Goal: Ask a question

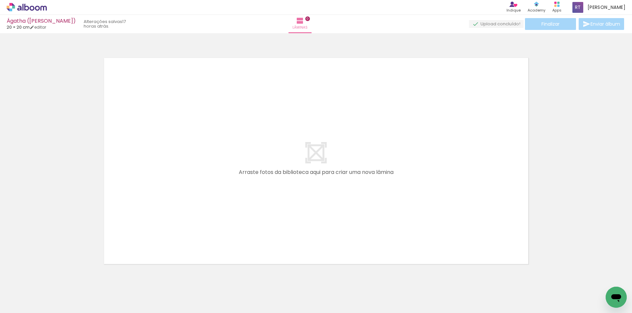
click at [618, 299] on icon "Abrir janela de mensagens" at bounding box center [616, 299] width 10 height 8
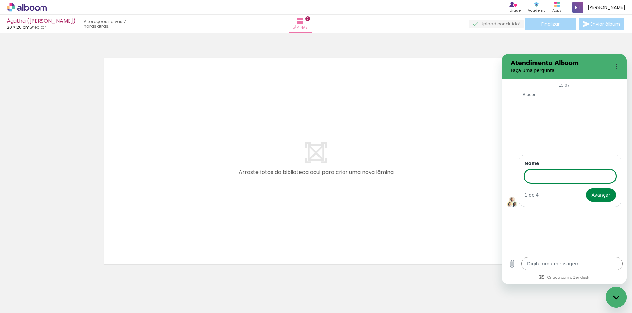
type textarea "x"
click at [543, 179] on input "Nome" at bounding box center [570, 177] width 92 height 14
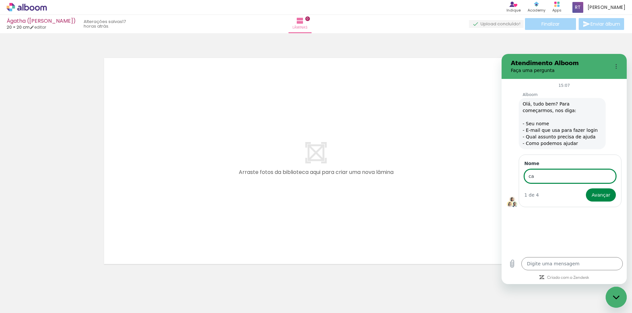
type input "c"
type input "Camila"
click at [601, 195] on button "Avançar" at bounding box center [601, 195] width 30 height 13
type textarea "x"
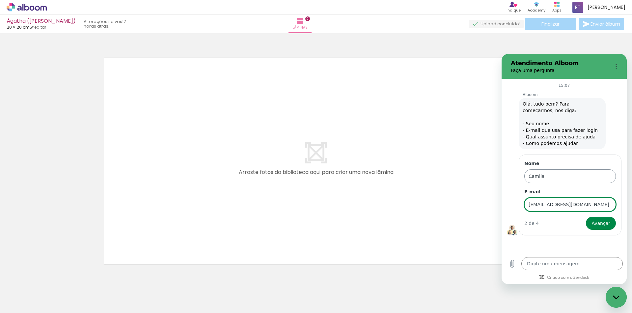
type input "[EMAIL_ADDRESS][DOMAIN_NAME]"
click at [601, 224] on button "Avançar" at bounding box center [601, 223] width 30 height 13
type textarea "x"
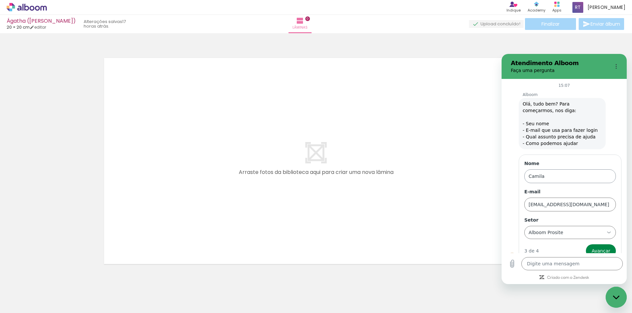
scroll to position [10, 0]
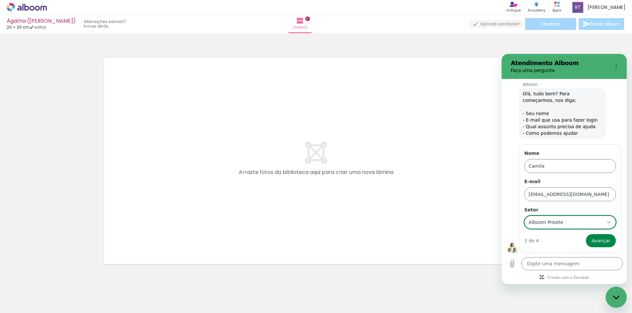
click at [570, 225] on div "Alboom Prosite Alboom Prosite" at bounding box center [566, 223] width 76 height 12
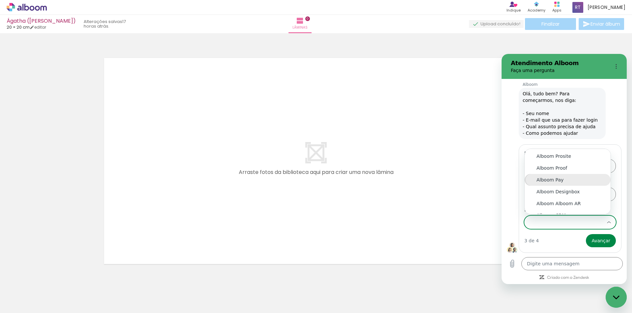
scroll to position [7, 0]
click at [583, 162] on div "Alboom Proof" at bounding box center [567, 161] width 62 height 7
type input "Alboom Proof"
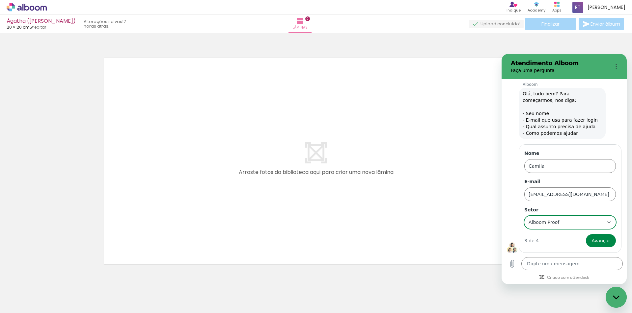
scroll to position [0, 0]
click at [598, 239] on span "Avançar" at bounding box center [600, 241] width 19 height 8
type textarea "x"
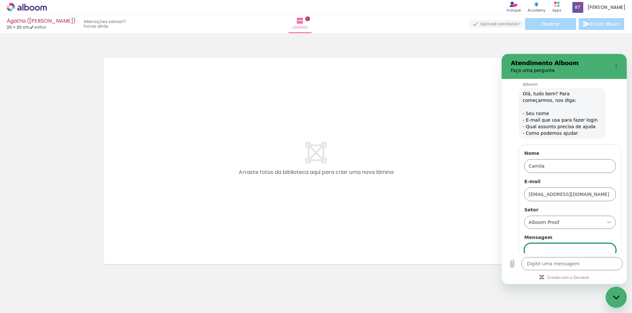
scroll to position [39, 0]
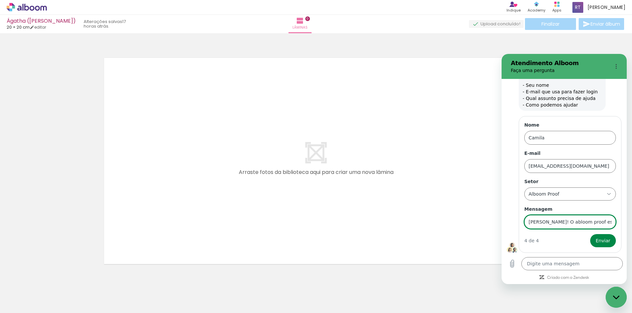
type input "[PERSON_NAME]! O abloom proof está sem conexão?"
click at [598, 241] on button "Enviar" at bounding box center [603, 240] width 26 height 13
type textarea "x"
type input "[PERSON_NAME]! O abloom proof está sem conexão?N"
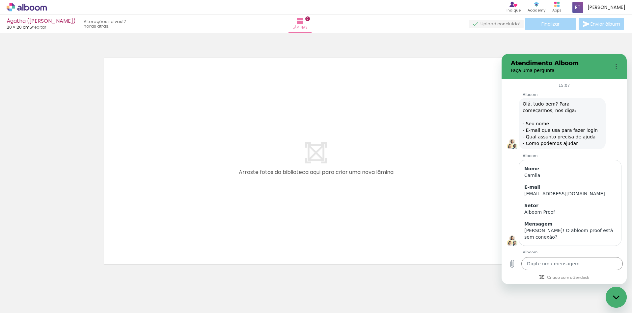
scroll to position [35, 0]
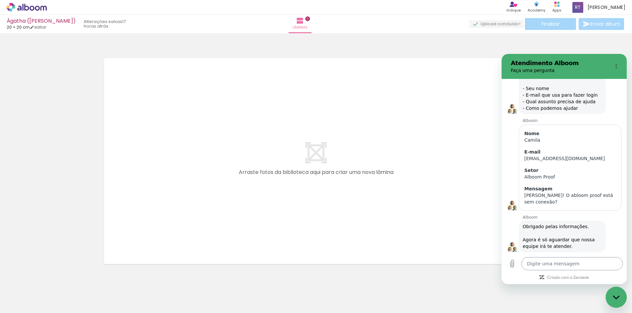
click at [561, 265] on textarea at bounding box center [571, 263] width 101 height 13
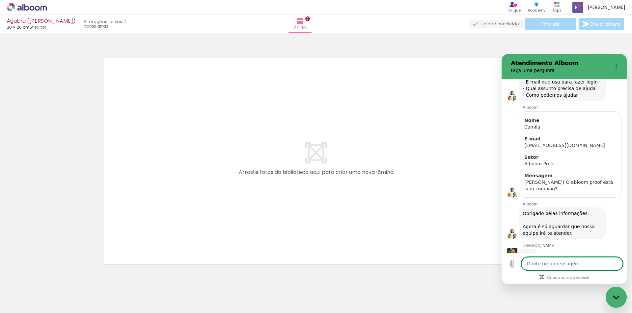
scroll to position [48, 0]
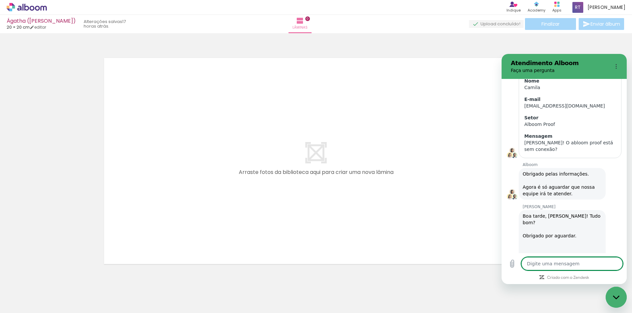
type textarea "x"
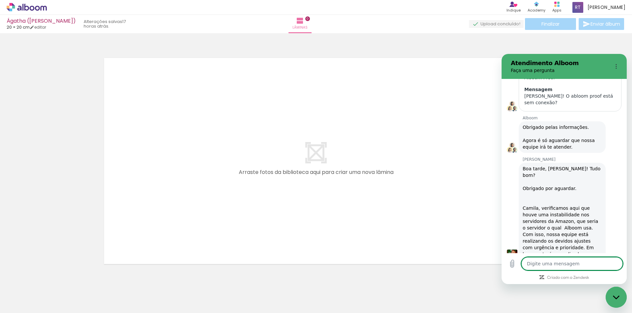
scroll to position [136, 0]
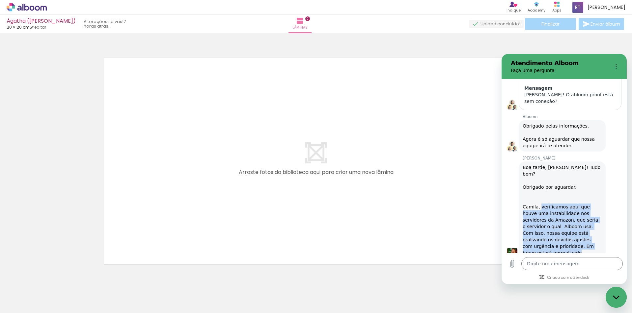
drag, startPoint x: 548, startPoint y: 239, endPoint x: 539, endPoint y: 196, distance: 44.4
click at [539, 196] on div "Boa tarde, [PERSON_NAME]! Tudo bom? Obrigado por aguardar. Camila, verificamos …" at bounding box center [561, 210] width 79 height 92
copy div "verificamos aqui que houve uma instabilidade nos servidores da Amazon, que seri…"
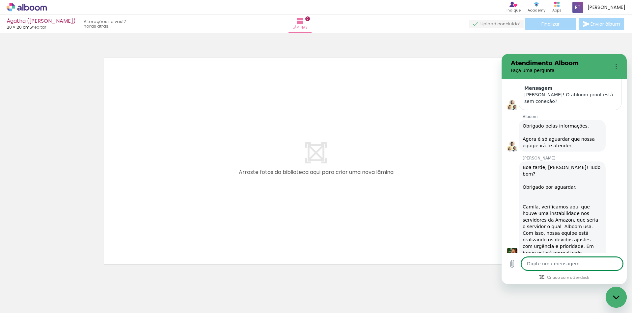
click at [575, 266] on textarea at bounding box center [571, 263] width 101 height 13
type textarea "A"
type textarea "x"
type textarea "Ah"
type textarea "x"
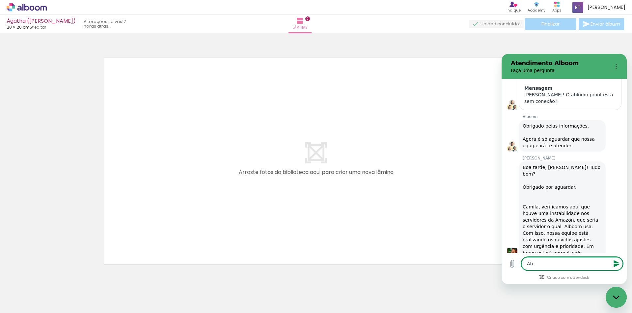
type textarea "Ah,"
type textarea "x"
type textarea "Ah,"
type textarea "x"
type textarea "Ah, m"
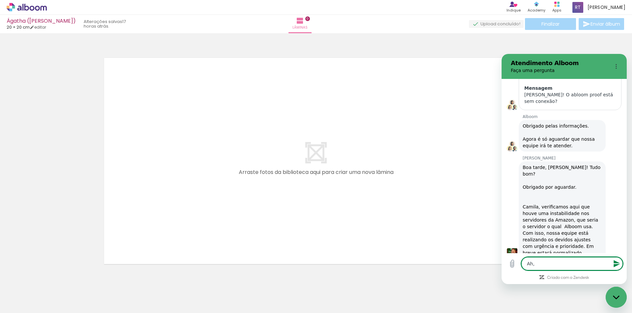
type textarea "x"
type textarea "Ah, mu"
type textarea "x"
type textarea "Ah, mui"
type textarea "x"
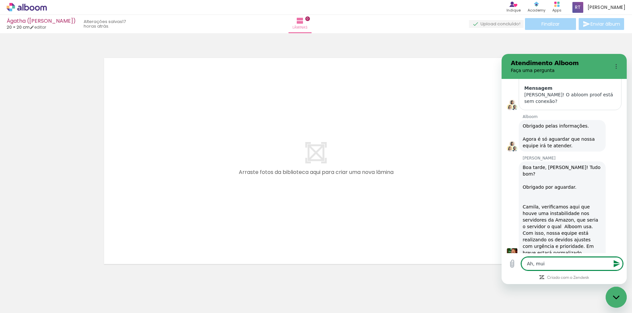
type textarea "Ah, muit"
type textarea "x"
type textarea "Ah, muito"
type textarea "x"
type textarea "Ah, muito"
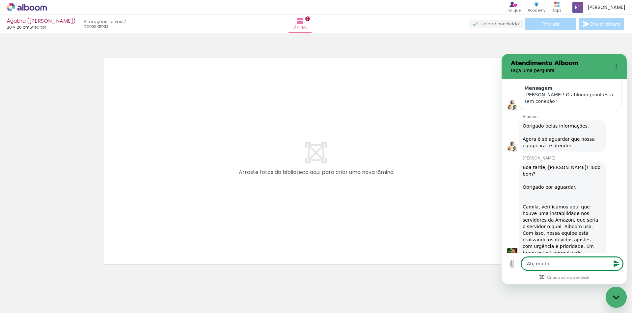
type textarea "x"
type textarea "Ah, muito o"
type textarea "x"
type textarea "Ah, muito ob"
type textarea "x"
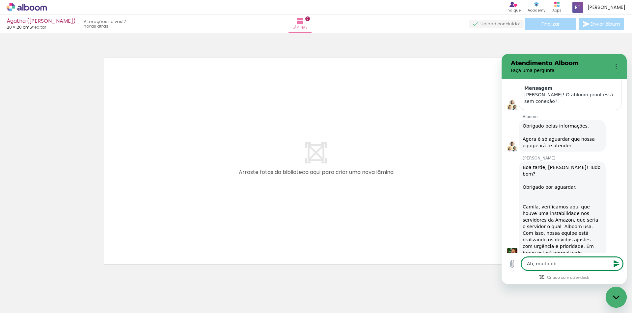
type textarea "Ah, muito obr"
type textarea "x"
type textarea "Ah, muito obri"
type textarea "x"
type textarea "Ah, muito obrih"
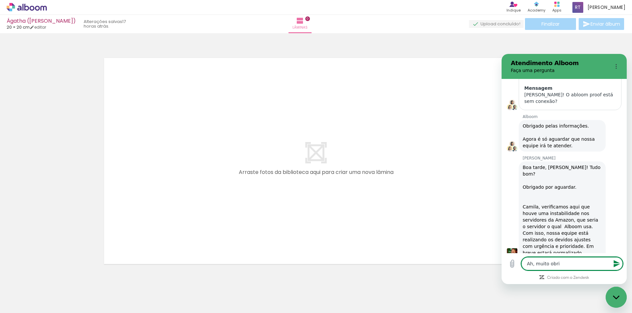
type textarea "x"
type textarea "Ah, muito obriha"
type textarea "x"
type textarea "Ah, muito obrihaf"
type textarea "x"
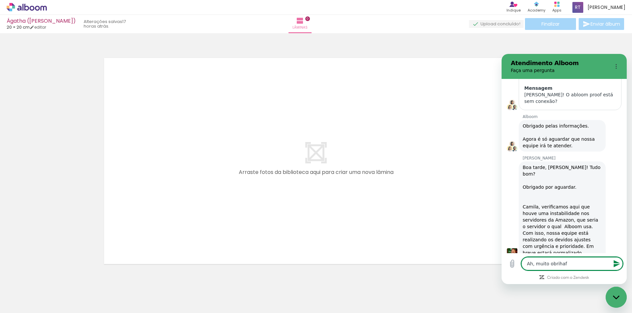
type textarea "Ah, muito obriha"
type textarea "x"
type textarea "Ah, muito obrih"
type textarea "x"
type textarea "Ah, muito obri"
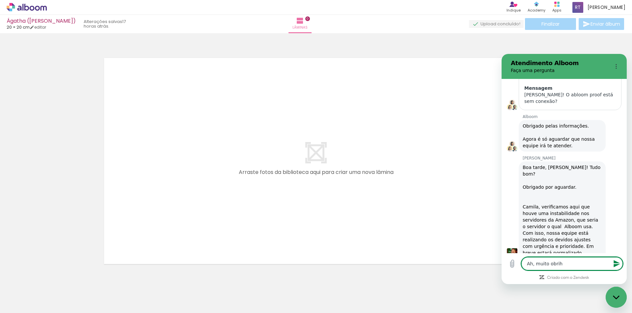
type textarea "x"
type textarea "Ah, muito obrig"
type textarea "x"
type textarea "Ah, muito obriga"
type textarea "x"
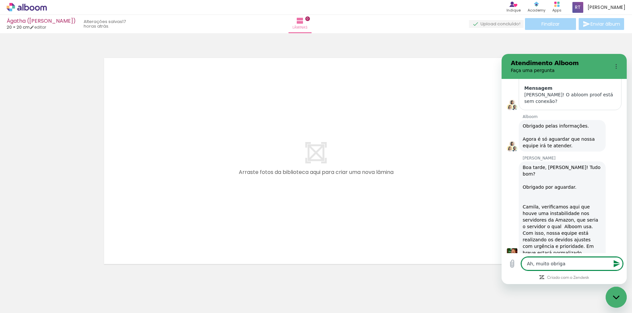
type textarea "Ah, muito obrigad"
type textarea "x"
type textarea "Ah, muito obrigada"
type textarea "x"
type textarea "Ah, muito obrigada"
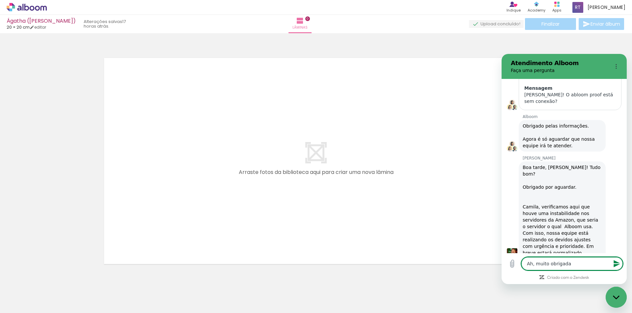
type textarea "x"
type textarea "Ah, muito obrigada p"
type textarea "x"
type textarea "Ah, muito obrigada pe"
type textarea "x"
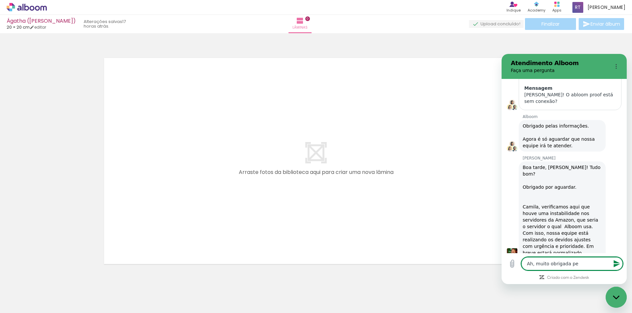
type textarea "Ah, muito obrigada pel"
type textarea "x"
type textarea "Ah, muito obrigada pela"
type textarea "x"
type textarea "Ah, muito obrigada pelas"
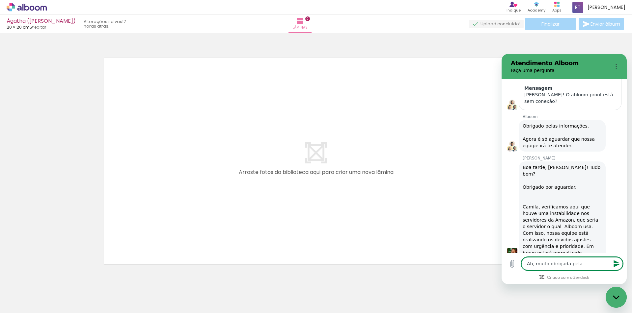
type textarea "x"
type textarea "Ah, muito obrigada pela"
type textarea "x"
type textarea "Ah, muito obrigada pela"
type textarea "x"
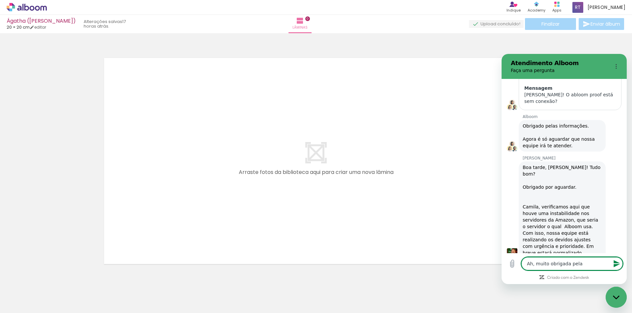
type textarea "Ah, muito obrigada pela i"
type textarea "x"
type textarea "Ah, muito obrigada pela in"
type textarea "x"
type textarea "Ah, muito obrigada pela inf"
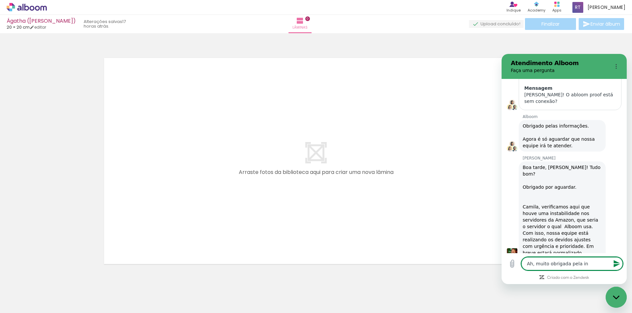
type textarea "x"
type textarea "Ah, muito obrigada pela info"
type textarea "x"
type textarea "Ah, muito obrigada pela infor"
type textarea "x"
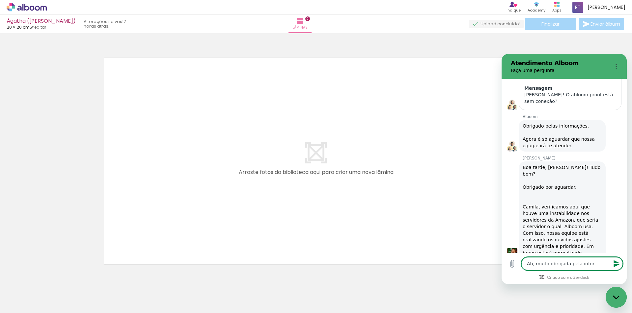
type textarea "Ah, muito obrigada pela inform"
type textarea "x"
type textarea "Ah, muito obrigada pela informa"
type textarea "x"
type textarea "Ah, muito obrigada pela informac"
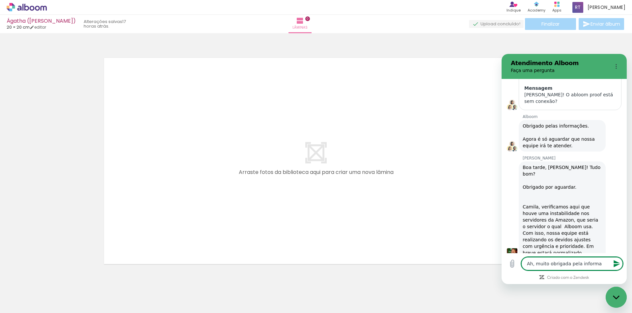
type textarea "x"
type textarea "Ah, muito obrigada pela informac˜"
type textarea "x"
type textarea "Ah, muito obrigada pela informacã"
type textarea "x"
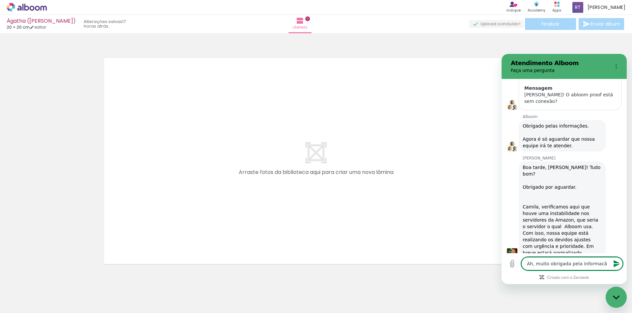
type textarea "Ah, muito obrigada pela informacão"
type textarea "x"
type textarea "Ah, muito obrigada pela informacã"
type textarea "x"
type textarea "Ah, muito obrigada pela informac"
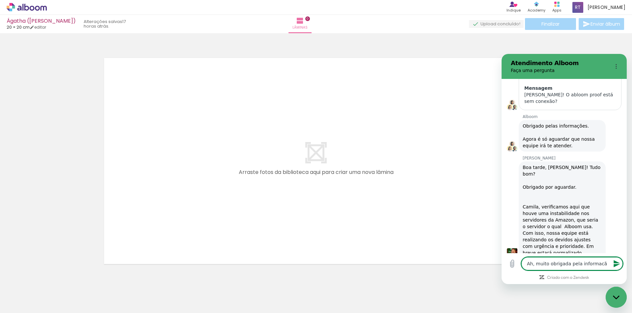
type textarea "x"
type textarea "Ah, muito obrigada pela informa"
type textarea "x"
type textarea "Ah, muito obrigada pela informaç"
type textarea "x"
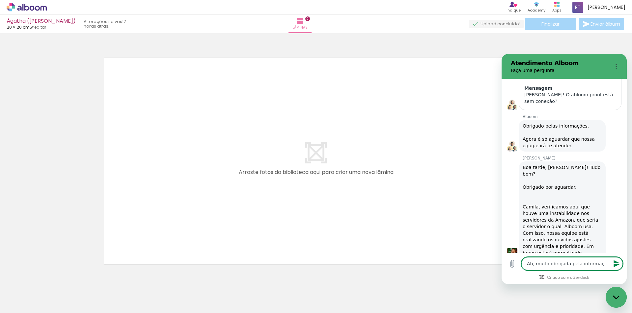
type textarea "Ah, muito obrigada pela informaç˜"
type textarea "x"
type textarea "Ah, muito obrigada pela informaçã"
type textarea "x"
type textarea "Ah, muito obrigada pela informação"
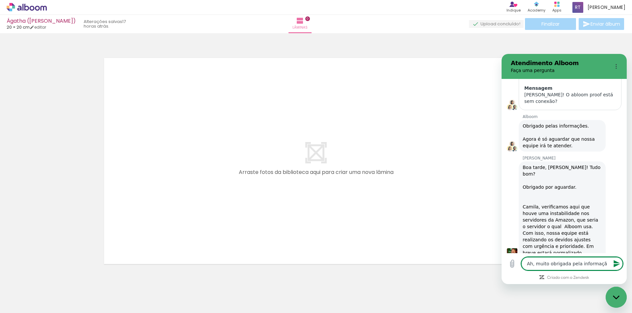
type textarea "x"
type textarea "Ah, muito obrigada pela informação,"
type textarea "x"
type textarea "Ah, muito obrigada pela informação,"
type textarea "x"
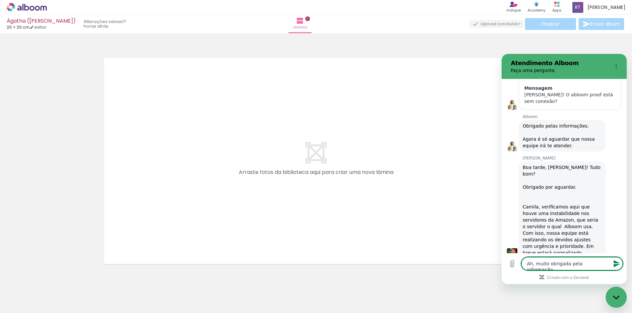
type textarea "Ah, muito obrigada pela informação, G"
type textarea "x"
type textarea "Ah, muito obrigada pela informação, Gu"
type textarea "x"
type textarea "Ah, muito obrigada pela informação, Gui"
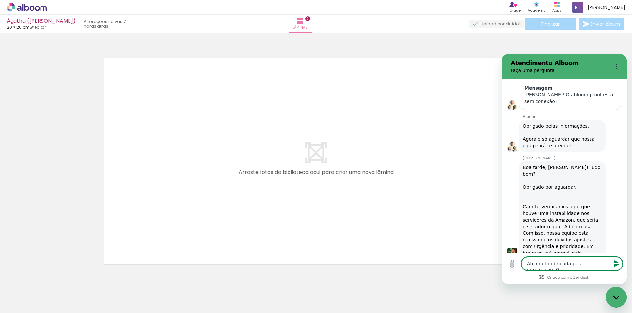
type textarea "x"
type textarea "Ah, muito obrigada pela informação, Guil"
type textarea "x"
type textarea "Ah, muito obrigada pela informação, Guilh"
type textarea "x"
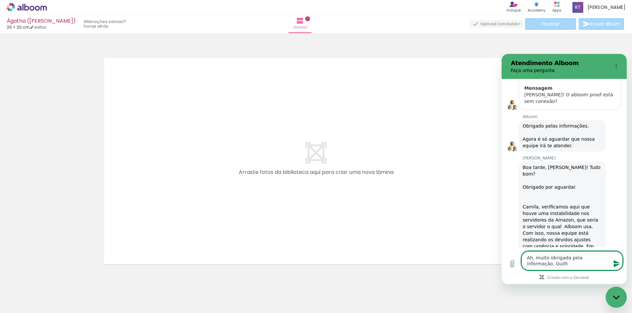
type textarea "Ah, muito obrigada pela informação, Guilhe"
type textarea "x"
type textarea "Ah, muito obrigada pela informação, Guilher"
type textarea "x"
type textarea "Ah, muito obrigada pela informação, Guilherm"
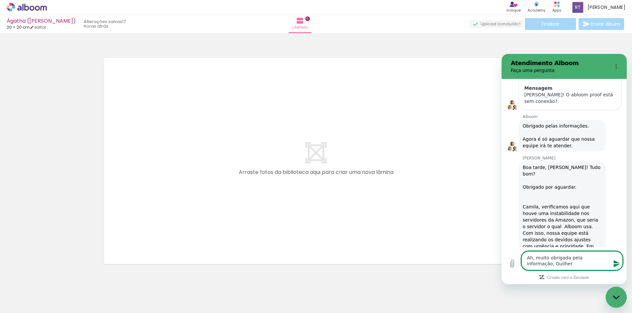
type textarea "x"
type textarea "Ah, muito obrigada pela informação, [PERSON_NAME]"
type textarea "x"
type textarea "Ah, muito obrigada pela informação, [PERSON_NAME]!"
type textarea "x"
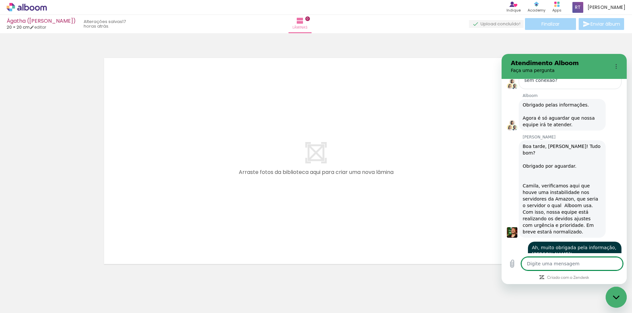
scroll to position [158, 0]
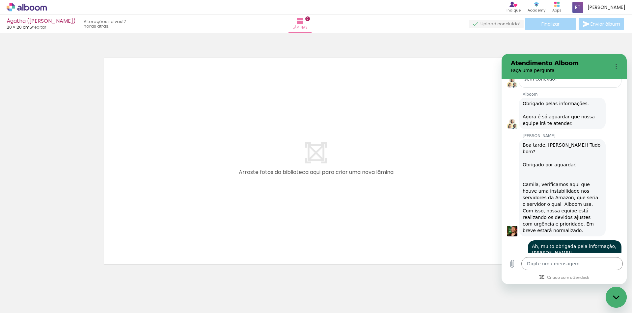
type textarea "x"
